Goal: Task Accomplishment & Management: Complete application form

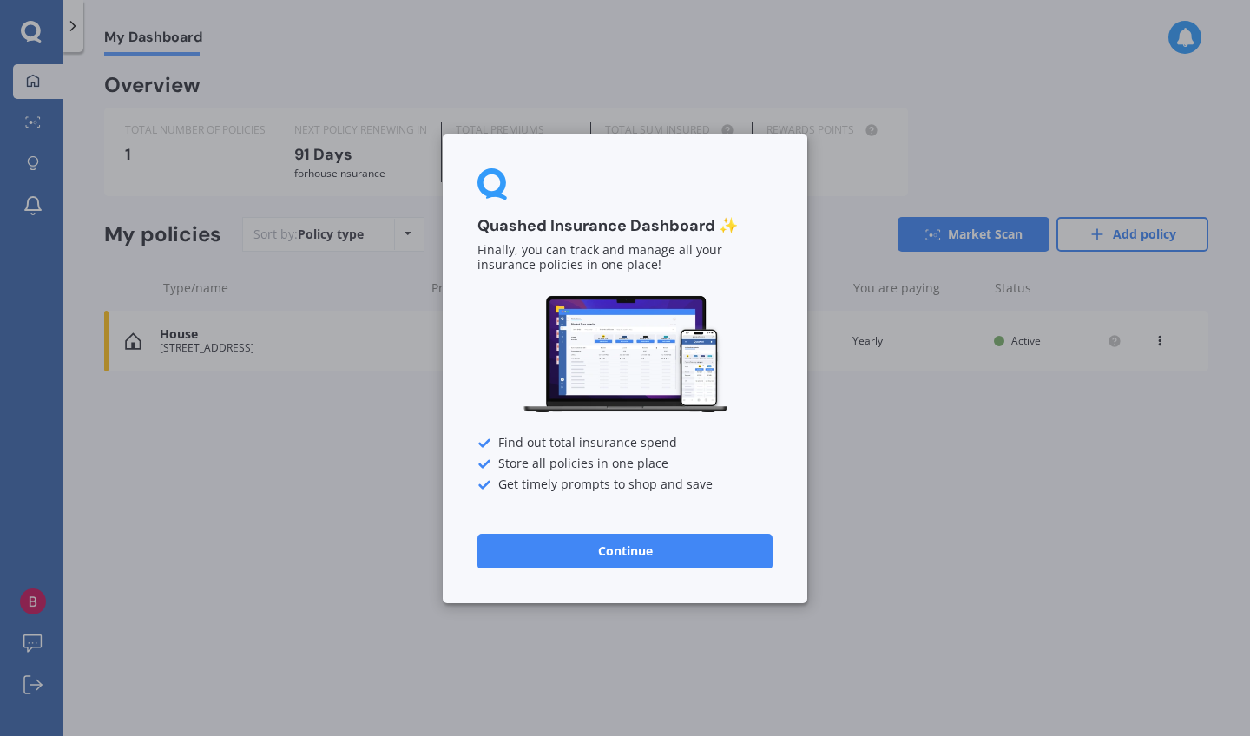
click at [649, 554] on button "Continue" at bounding box center [624, 550] width 295 height 35
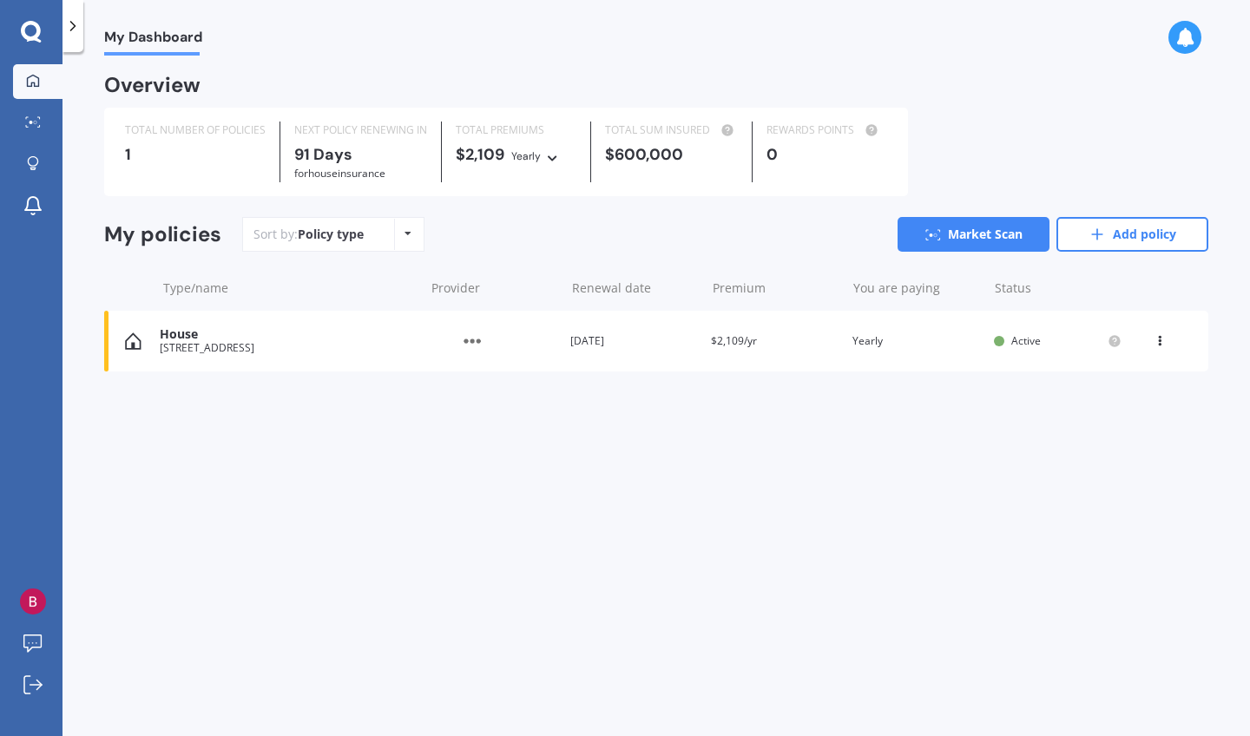
click at [1161, 338] on icon at bounding box center [1159, 337] width 12 height 10
click at [1161, 338] on div "View option" at bounding box center [1121, 340] width 172 height 31
click at [1118, 236] on link "Add policy" at bounding box center [1132, 234] width 152 height 35
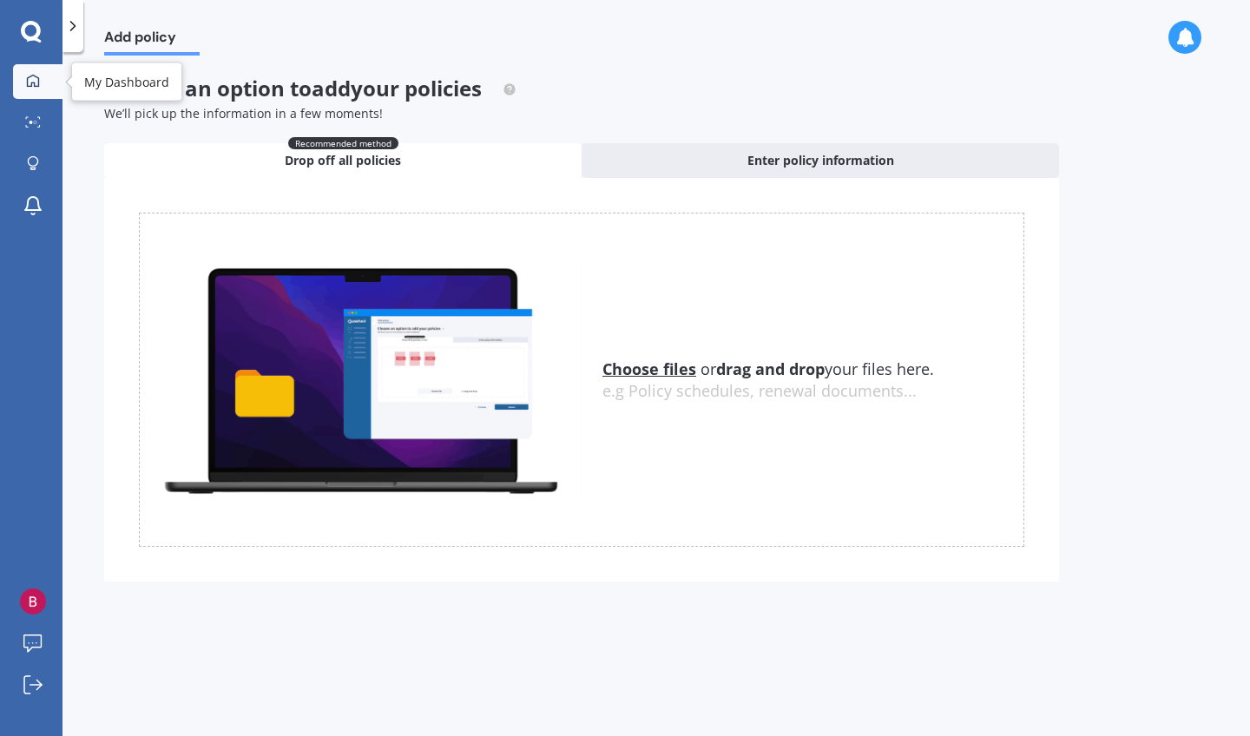
click at [27, 78] on icon at bounding box center [33, 80] width 12 height 12
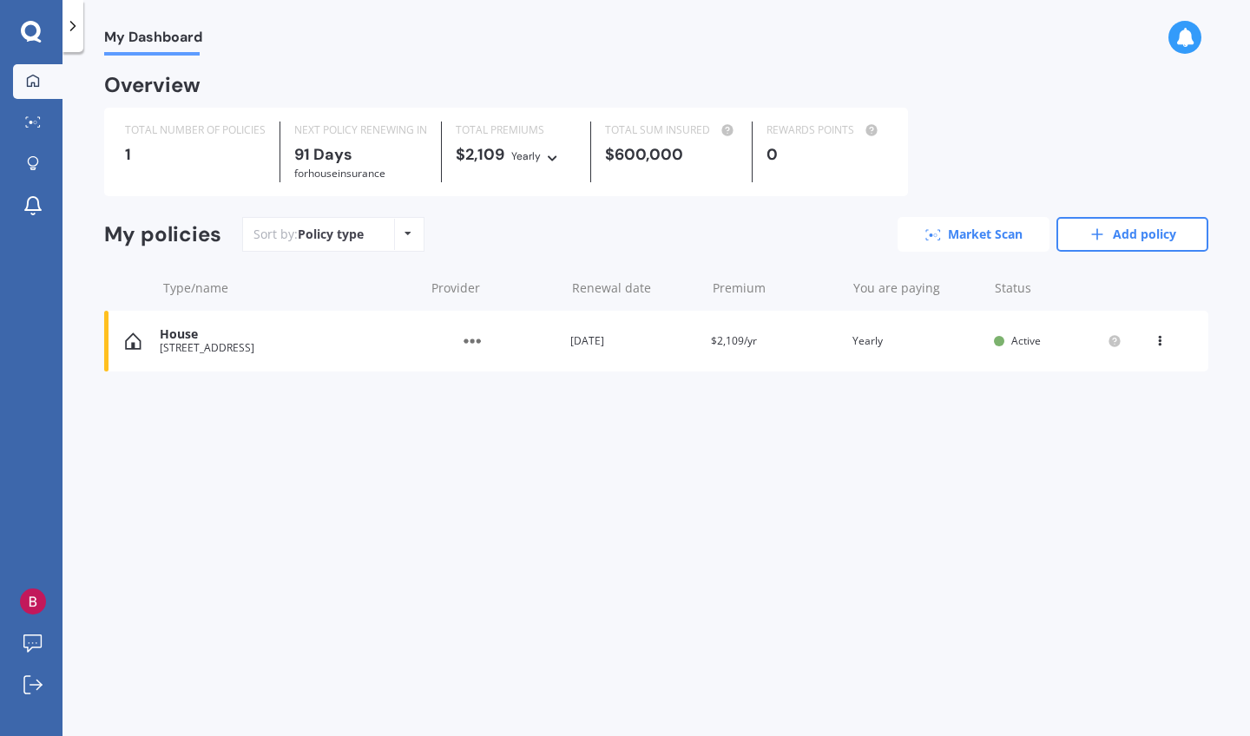
click at [949, 237] on link "Market Scan" at bounding box center [973, 234] width 152 height 35
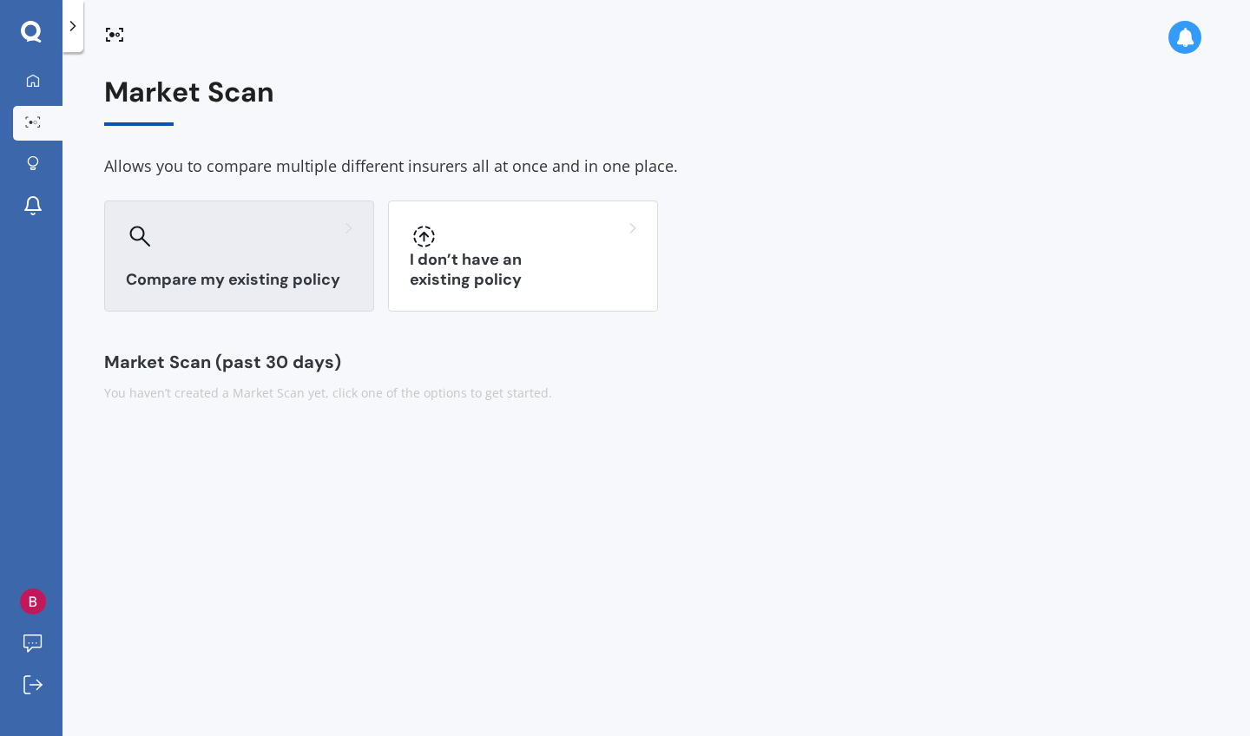
click at [251, 255] on div "Compare my existing policy" at bounding box center [239, 255] width 270 height 111
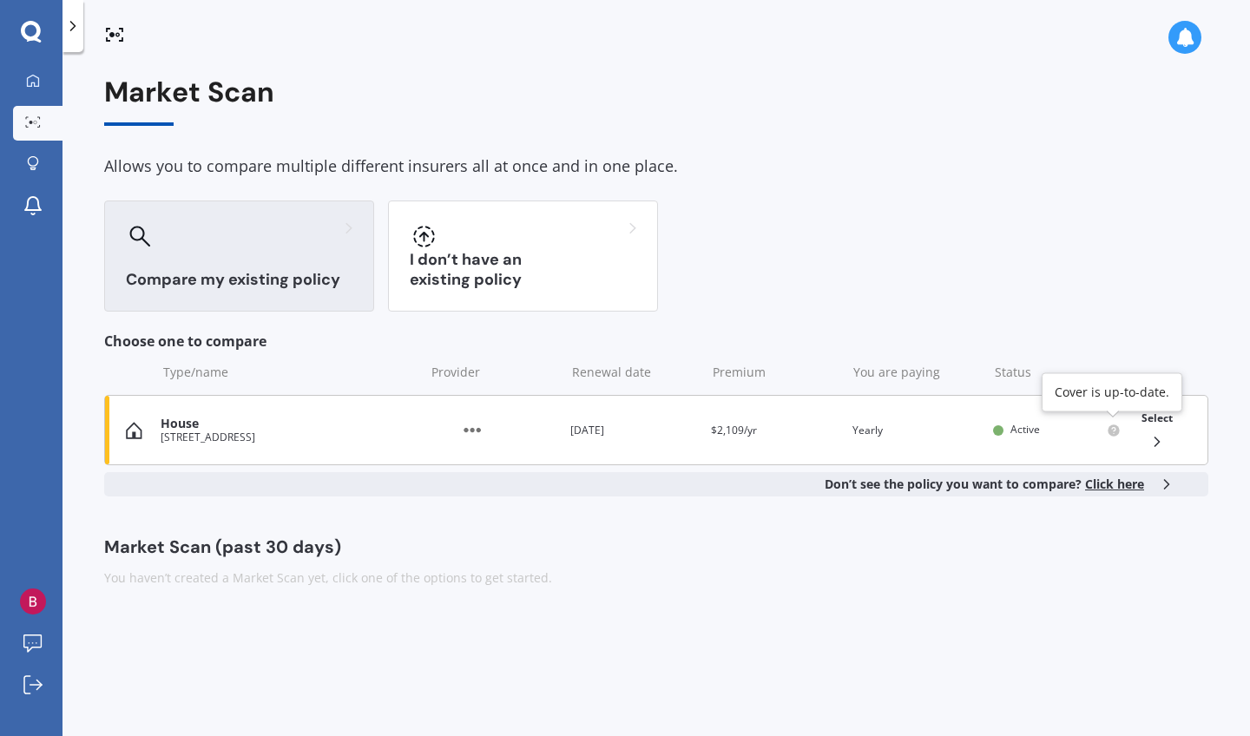
click at [1114, 429] on circle at bounding box center [1112, 429] width 11 height 11
click at [31, 82] on icon at bounding box center [33, 81] width 14 height 14
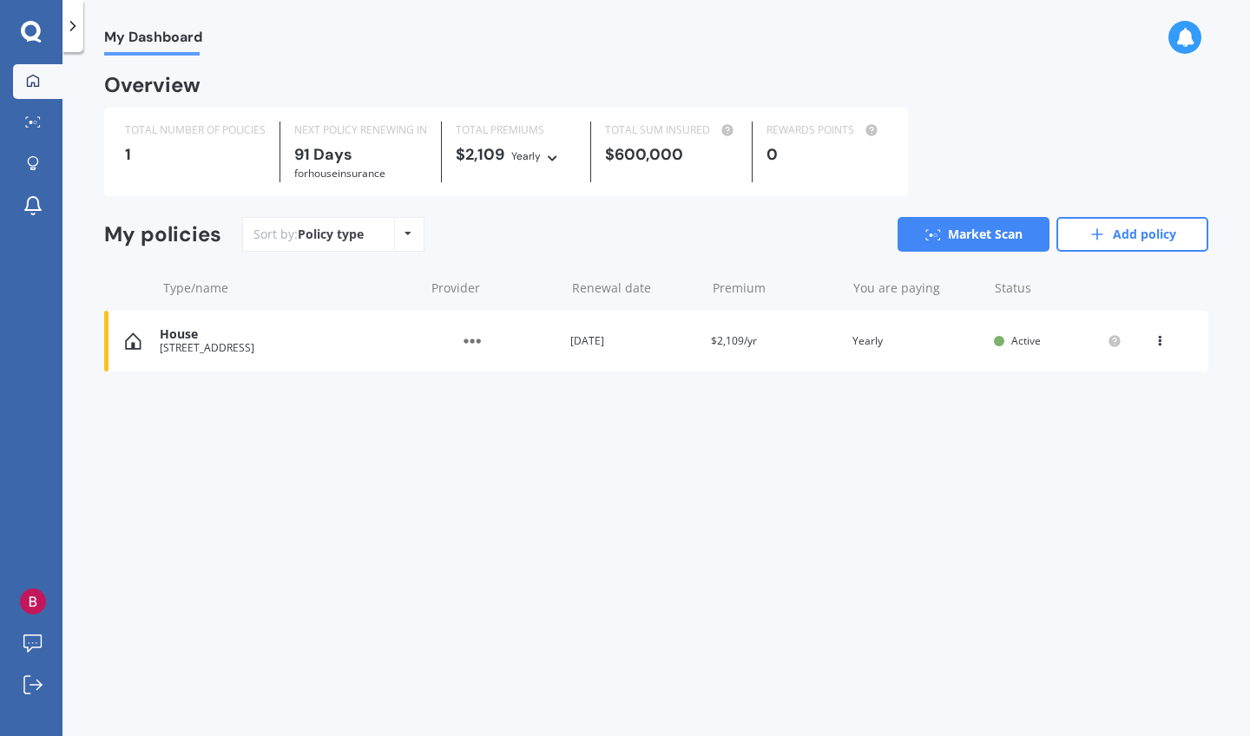
click at [560, 158] on div "Yearly Yearly Six-Monthly Quarterly Monthly Fortnightly Weekly" at bounding box center [536, 155] width 50 height 19
click at [409, 240] on div "Policy type Alphabetical Date added Renewing next" at bounding box center [407, 234] width 27 height 31
click at [1111, 228] on link "Add policy" at bounding box center [1132, 234] width 152 height 35
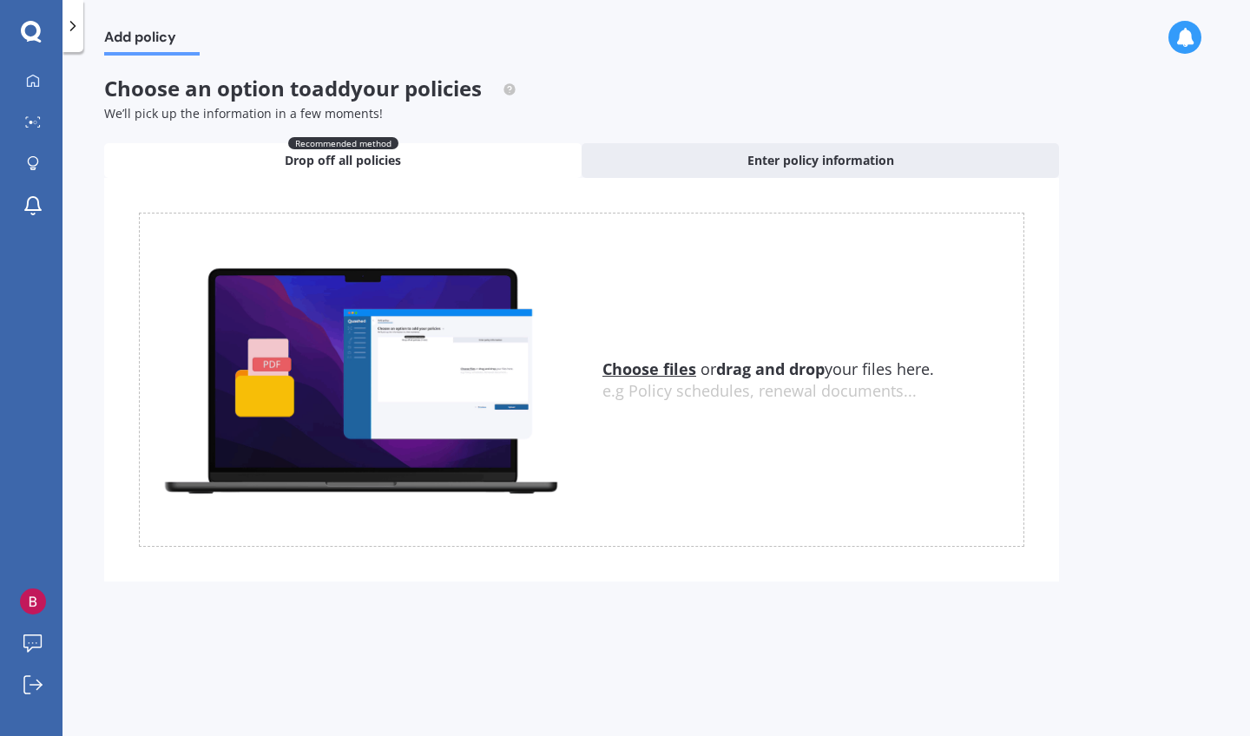
click at [36, 30] on icon at bounding box center [31, 32] width 21 height 23
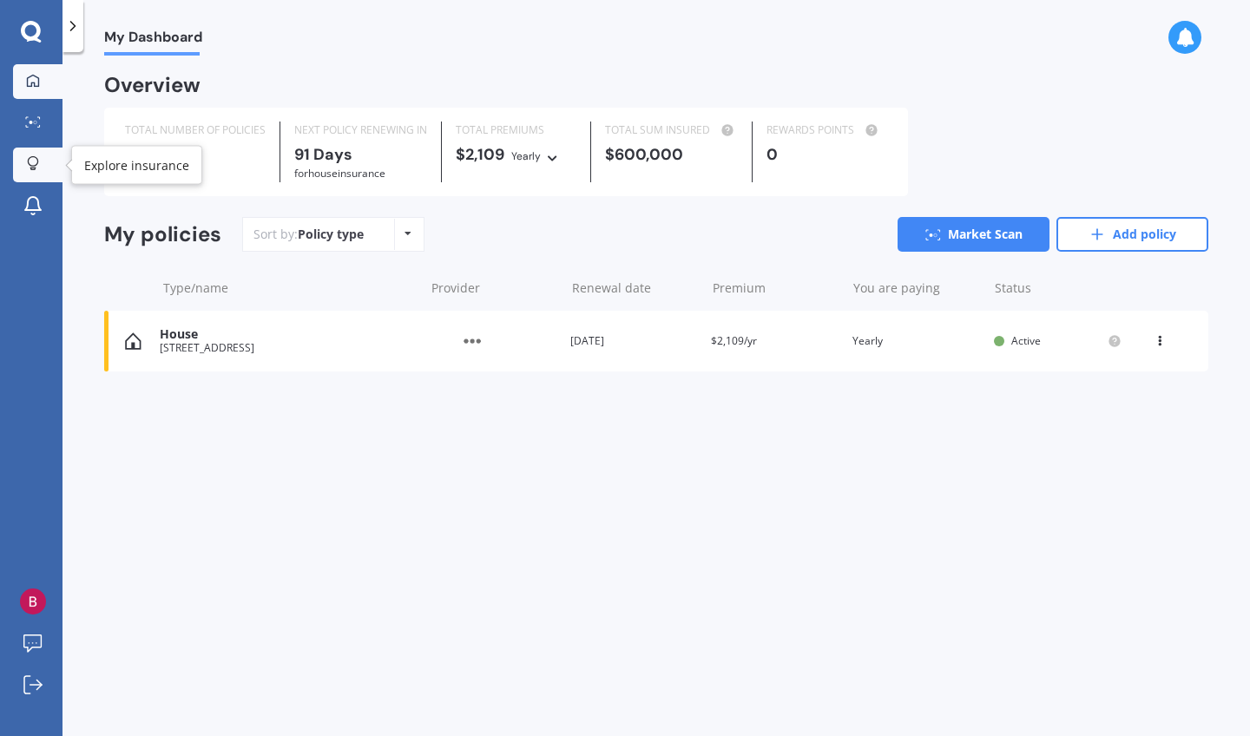
click at [37, 160] on icon at bounding box center [33, 161] width 10 height 10
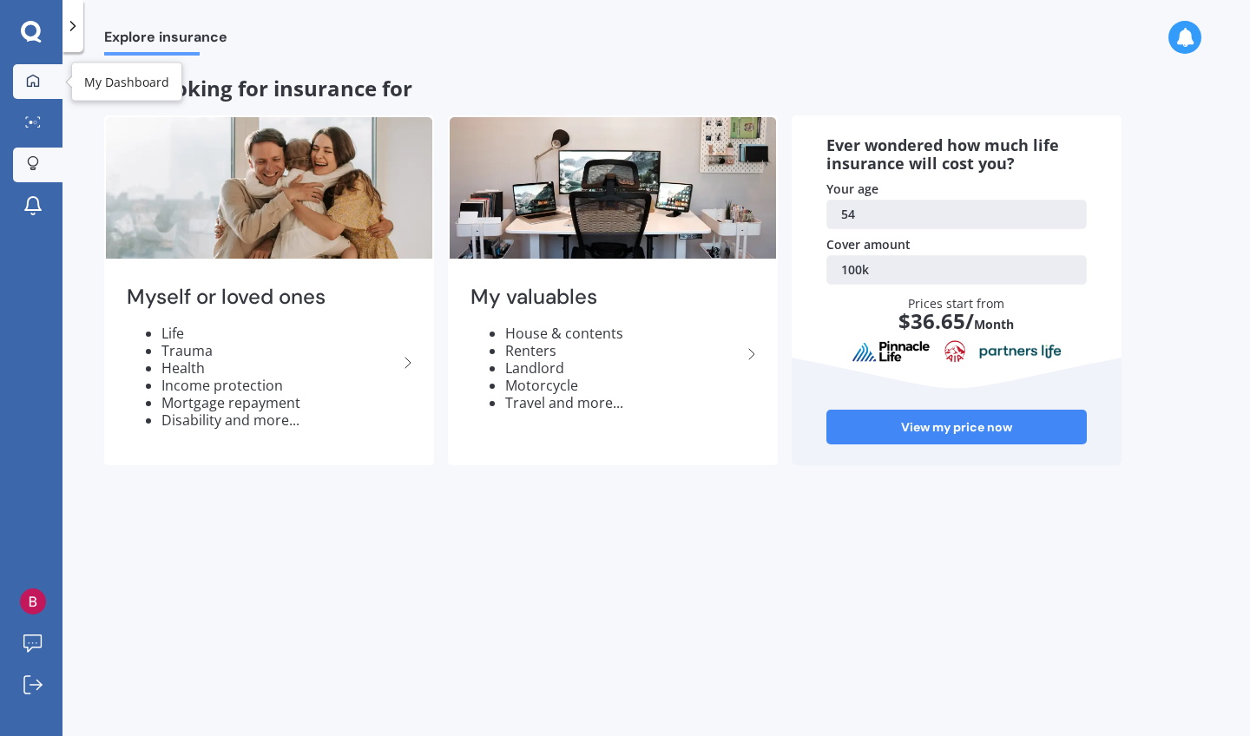
click at [40, 82] on div at bounding box center [33, 82] width 26 height 16
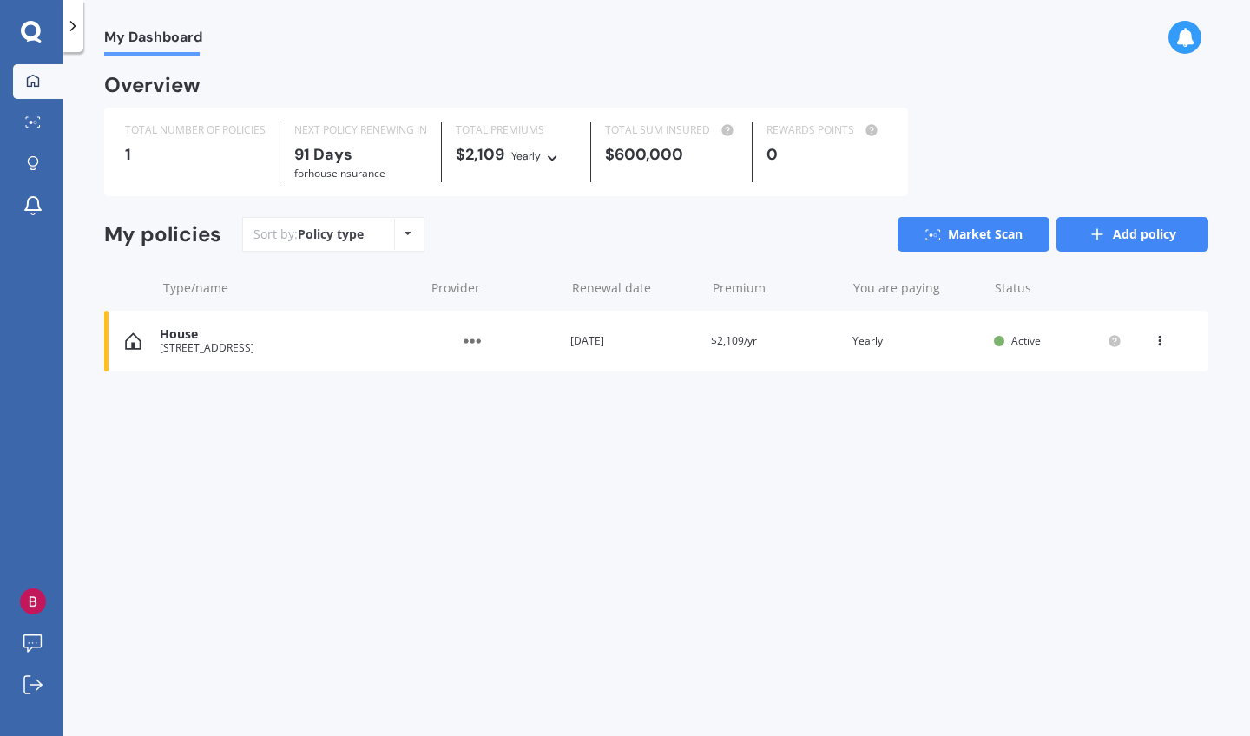
click at [1121, 239] on link "Add policy" at bounding box center [1132, 234] width 152 height 35
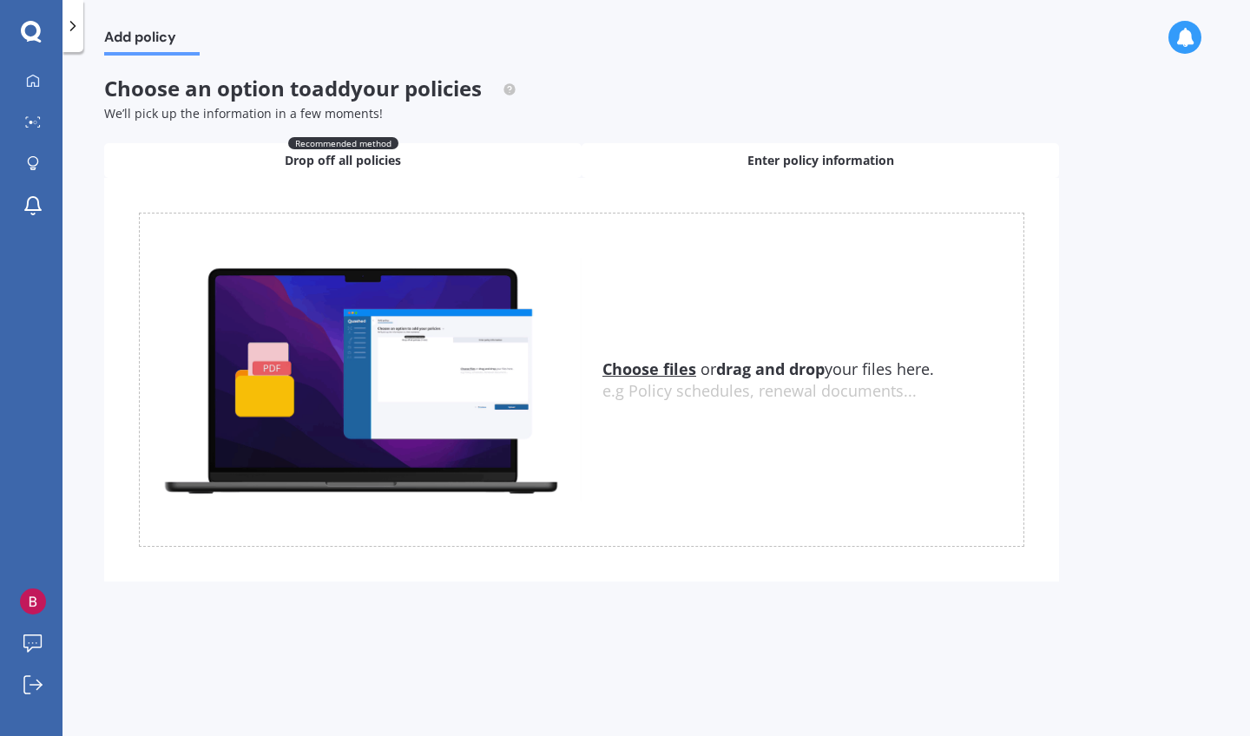
click at [822, 148] on div "Enter policy information" at bounding box center [820, 160] width 477 height 35
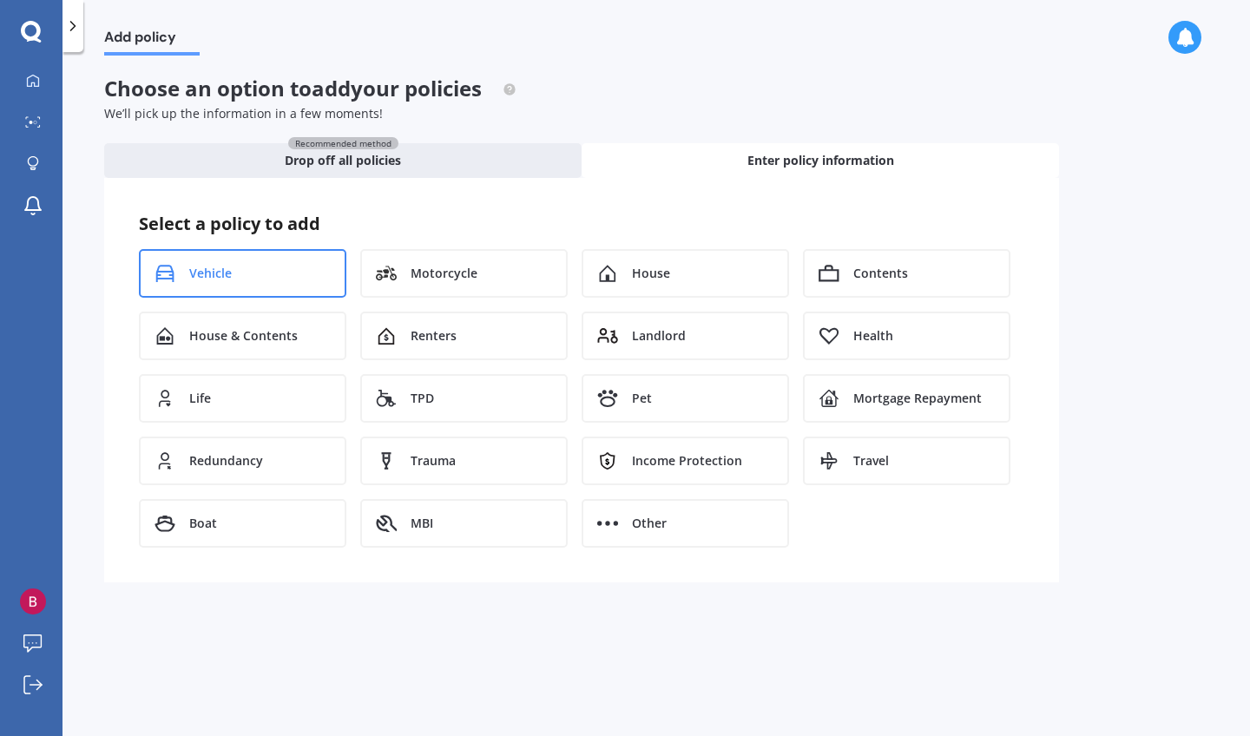
click at [288, 270] on div "Vehicle" at bounding box center [242, 273] width 207 height 49
